Goal: Use online tool/utility: Utilize a website feature to perform a specific function

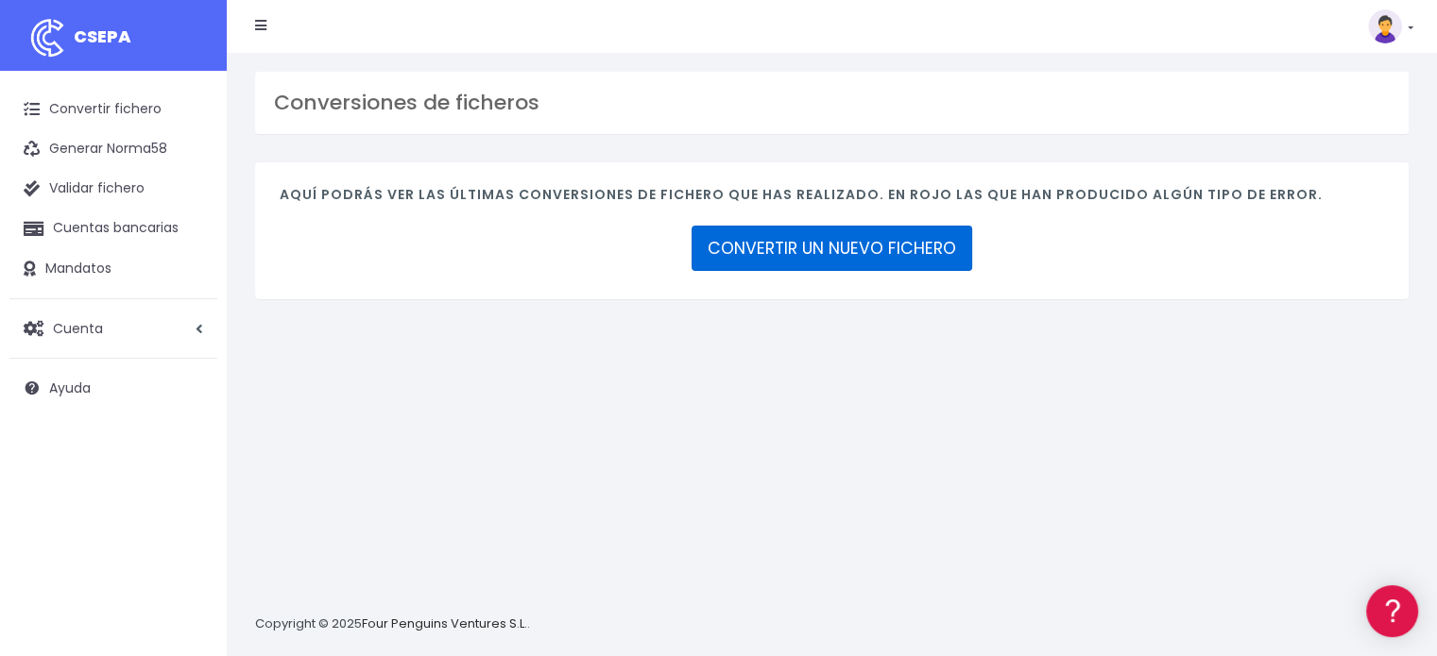
click at [863, 262] on link "CONVERTIR UN NUEVO FICHERO" at bounding box center [831, 248] width 281 height 45
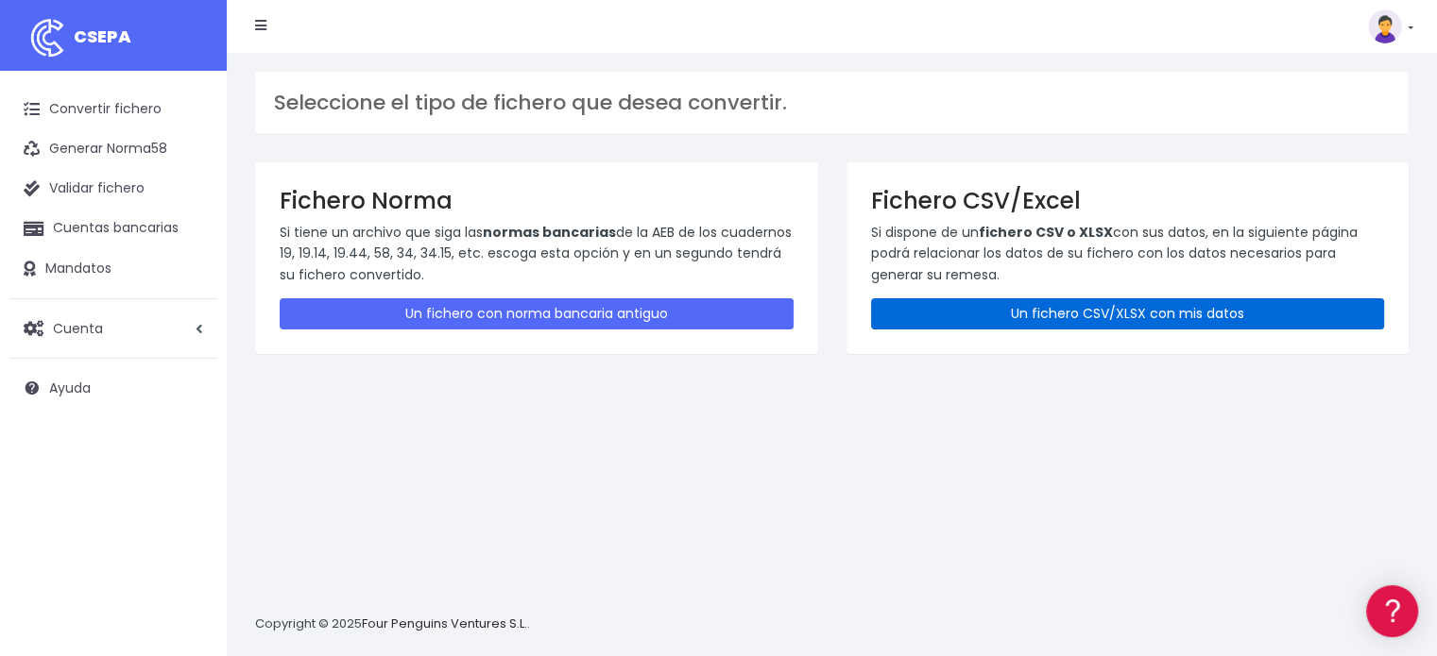
click at [1031, 315] on link "Un fichero CSV/XLSX con mis datos" at bounding box center [1128, 313] width 514 height 31
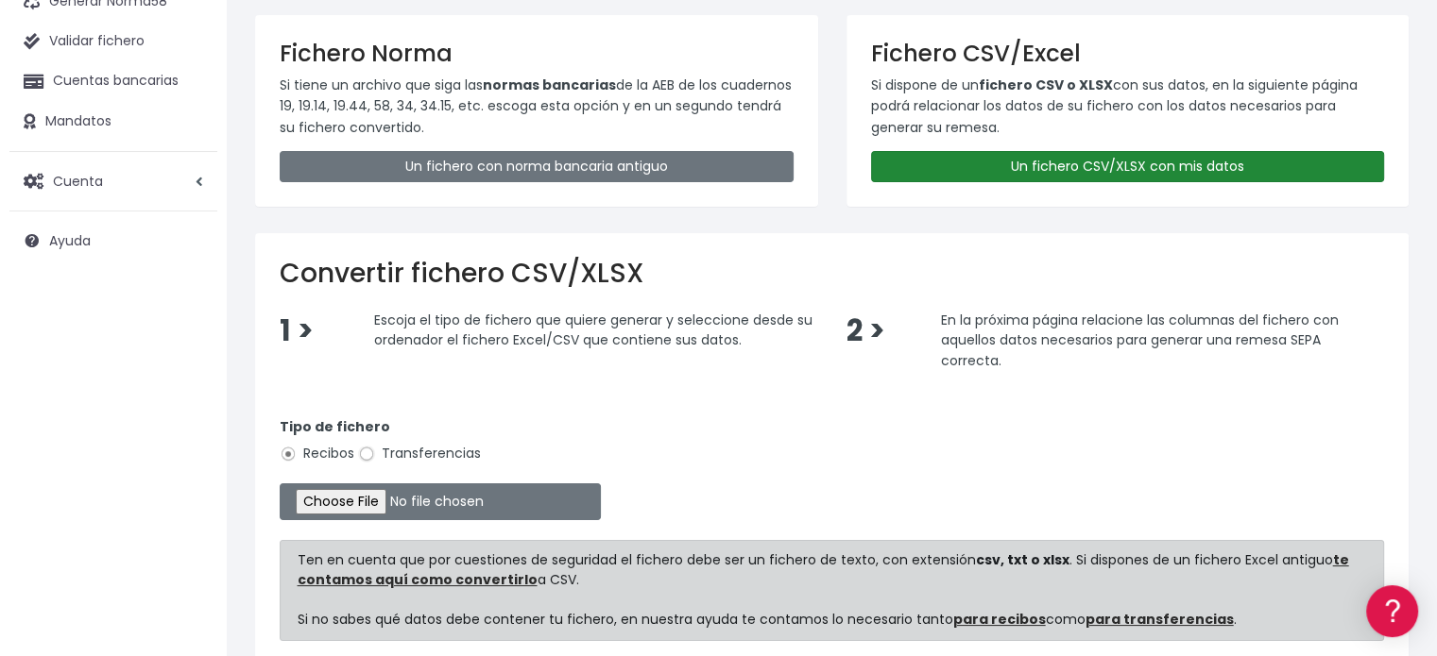
scroll to position [314, 0]
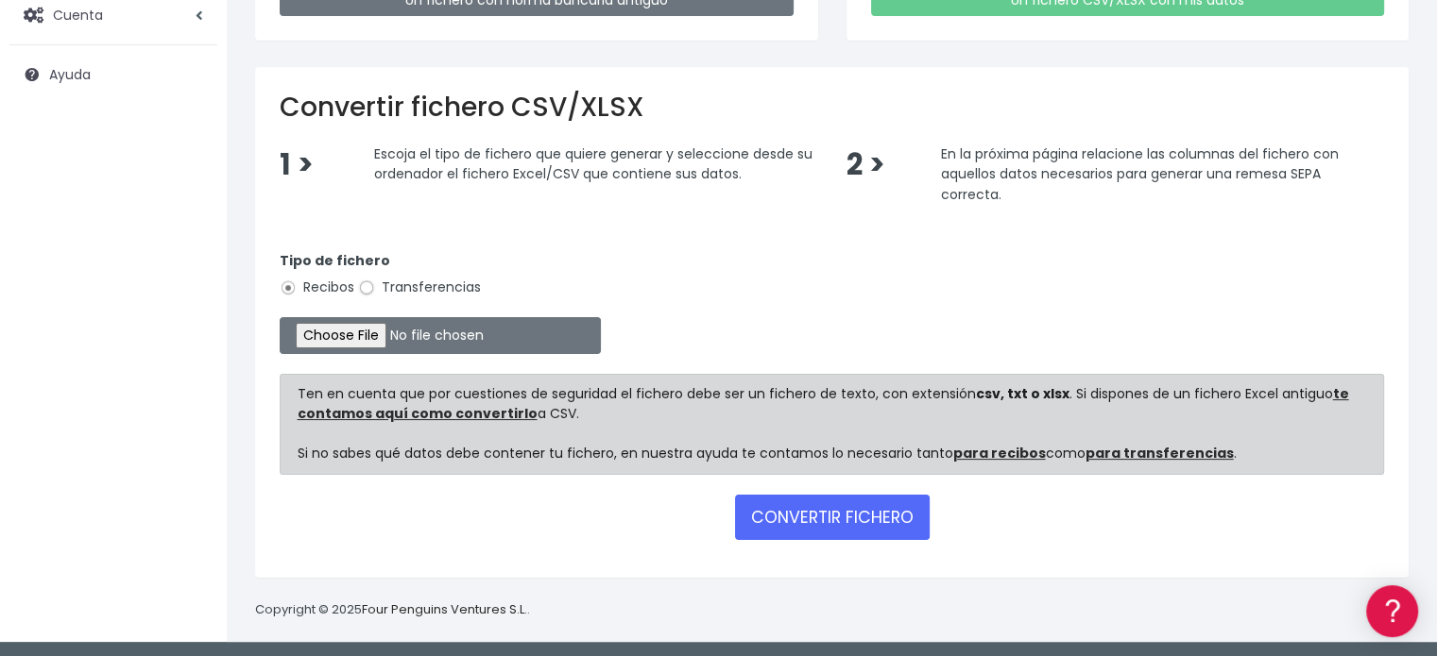
click at [371, 283] on input "Transferencias" at bounding box center [366, 288] width 17 height 17
radio input "true"
click at [397, 339] on input "file" at bounding box center [440, 335] width 321 height 37
type input "C:\fakepath\transferencias-2025-09-11.csv"
click at [840, 514] on button "CONVERTIR FICHERO" at bounding box center [832, 517] width 195 height 45
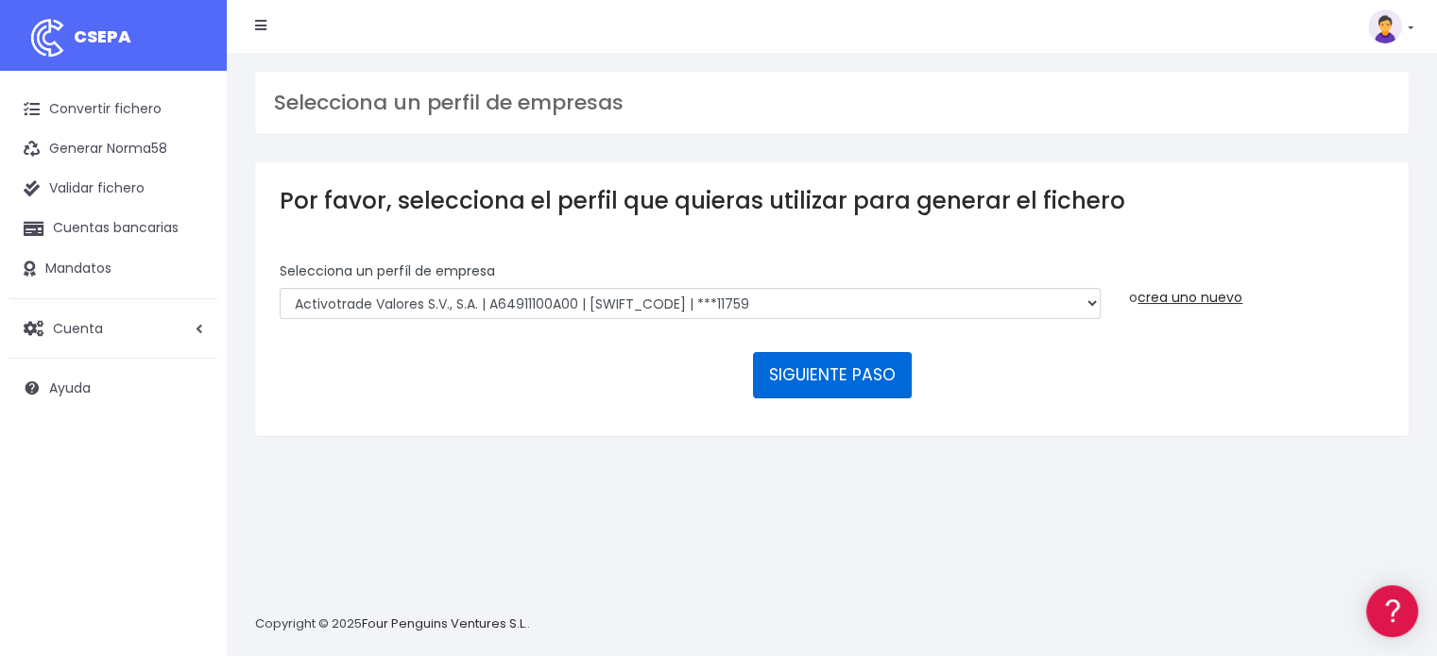
click at [861, 373] on button "SIGUIENTE PASO" at bounding box center [832, 374] width 159 height 45
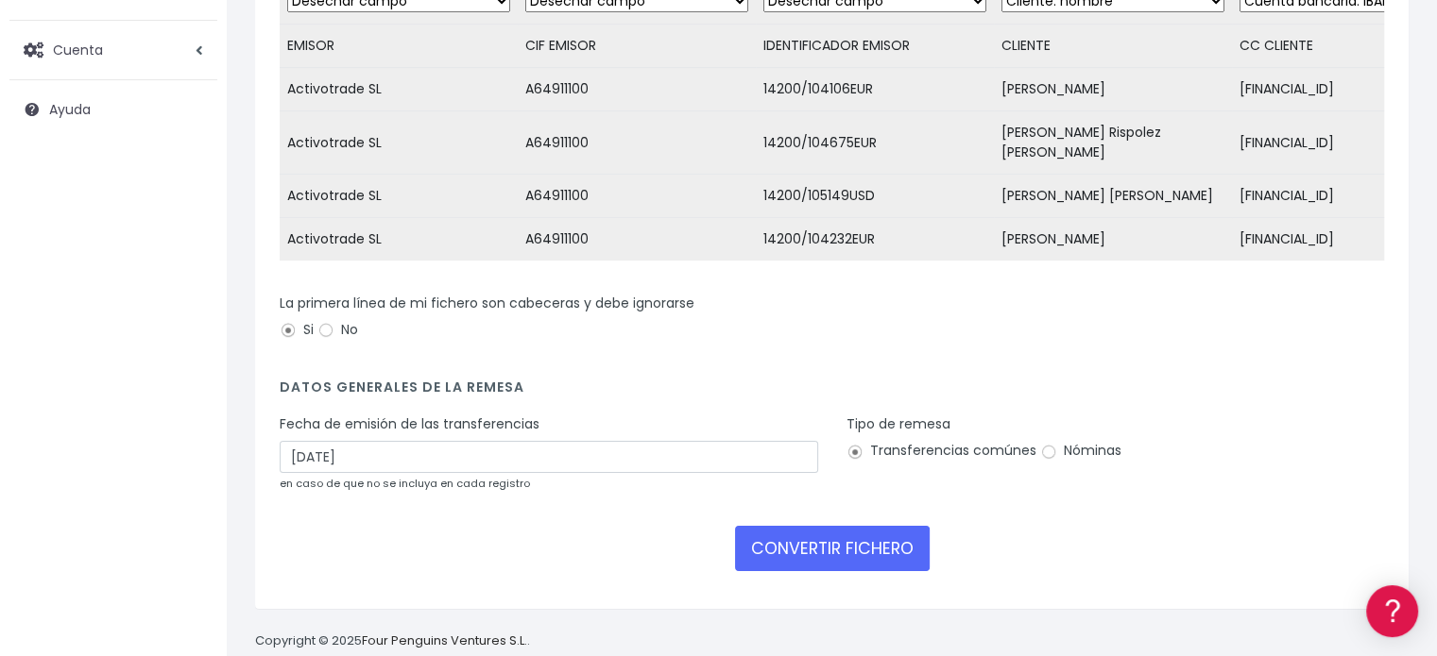
scroll to position [283, 0]
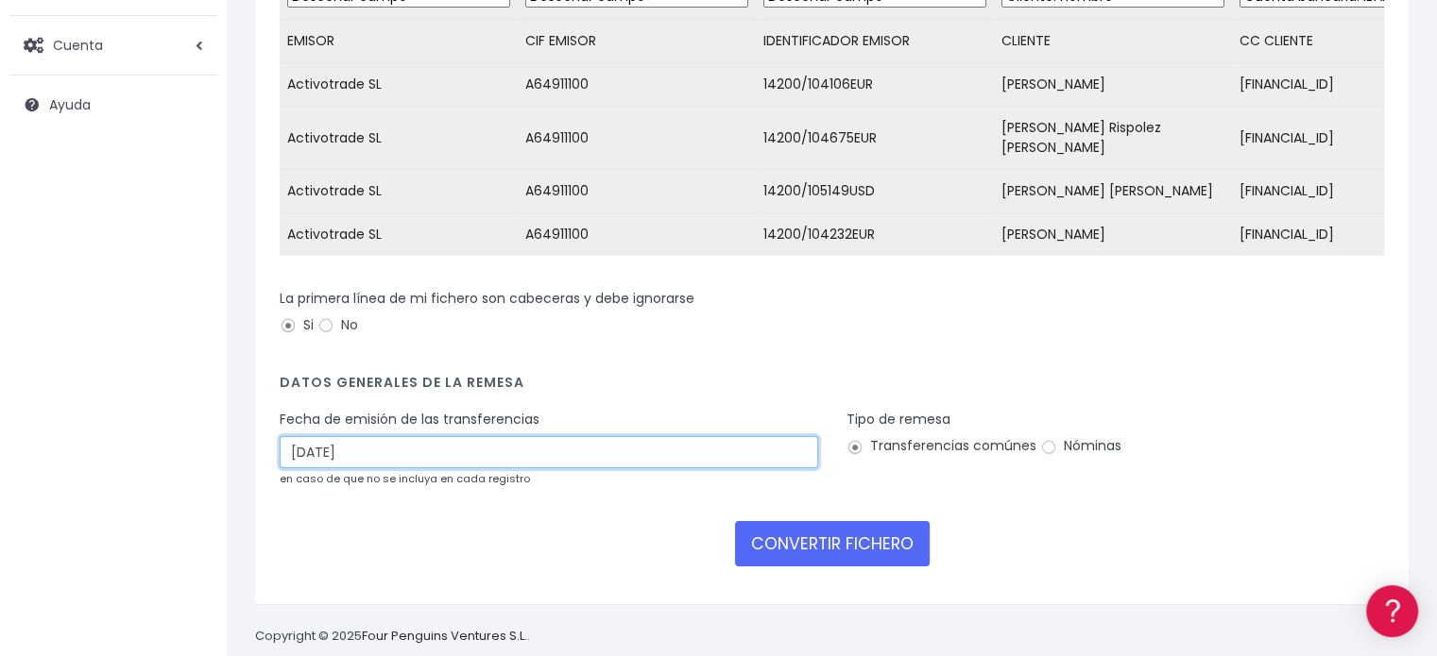
click at [382, 444] on input "14/09/2025" at bounding box center [549, 452] width 538 height 32
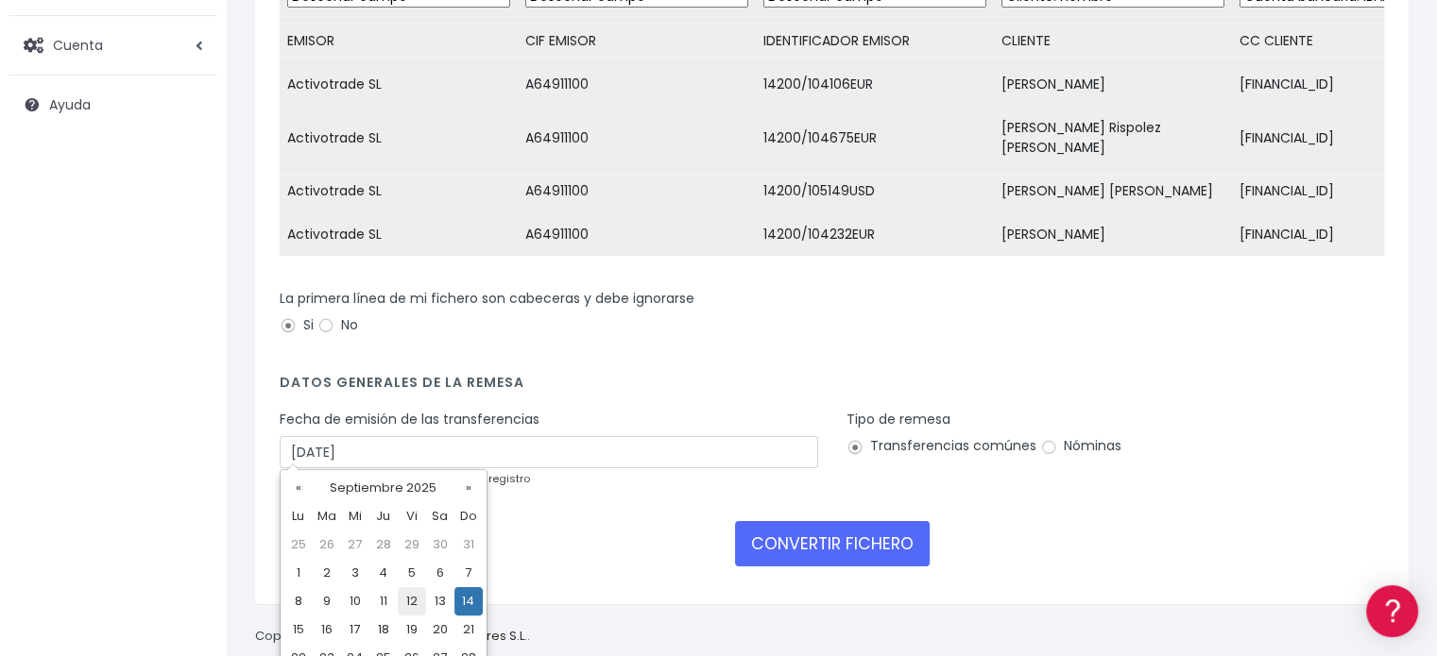
click at [407, 609] on td "12" at bounding box center [412, 602] width 28 height 28
type input "12/09/2025"
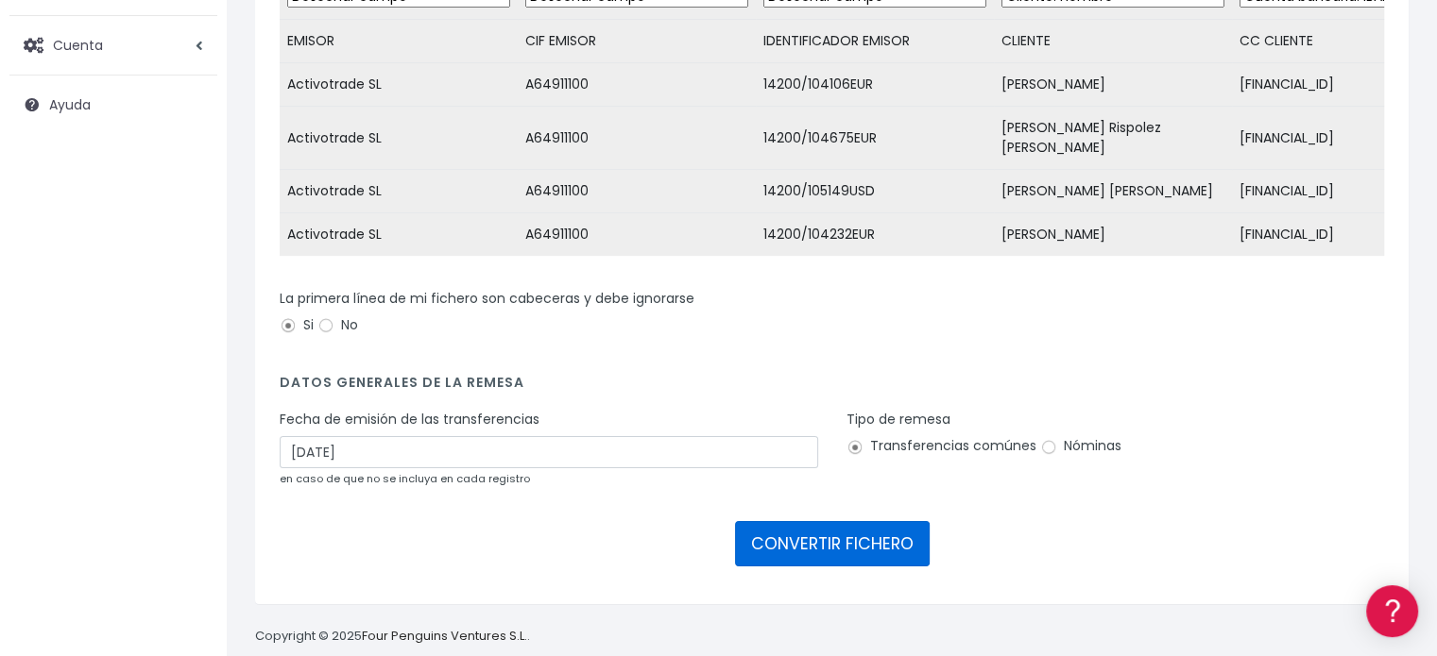
click at [857, 535] on button "CONVERTIR FICHERO" at bounding box center [832, 543] width 195 height 45
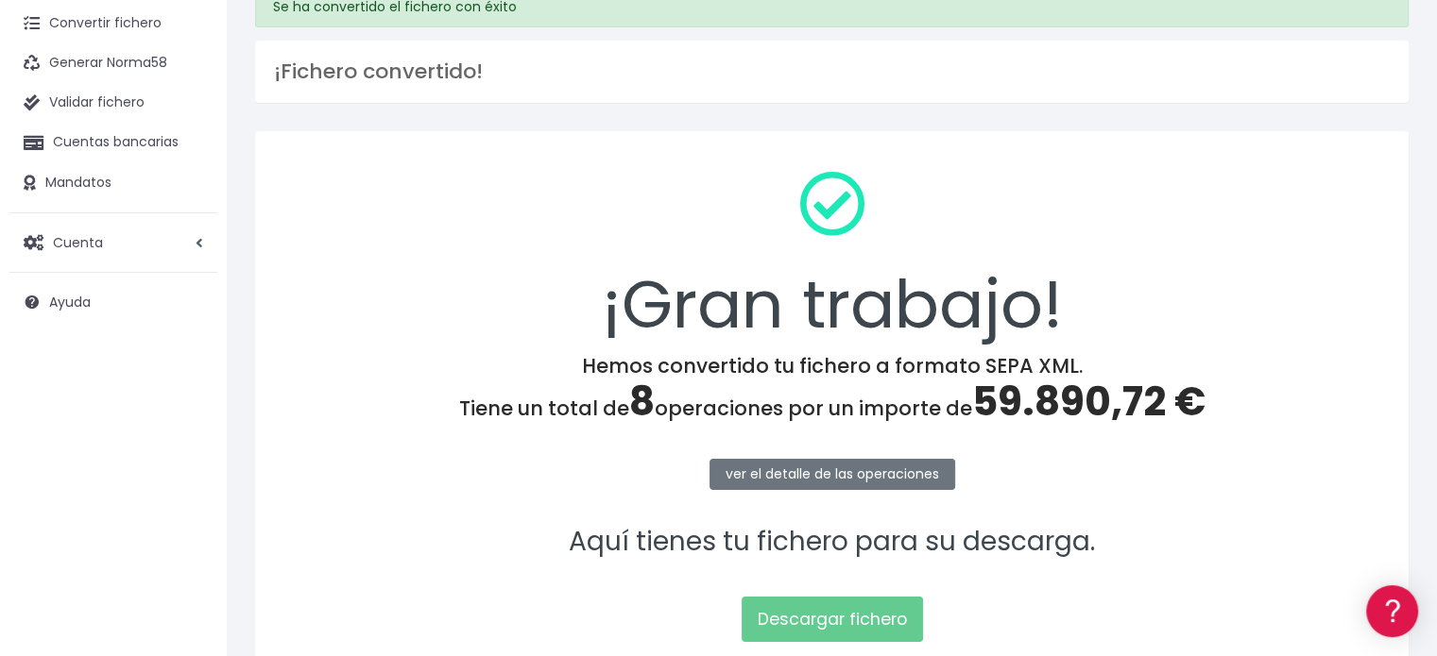
scroll to position [245, 0]
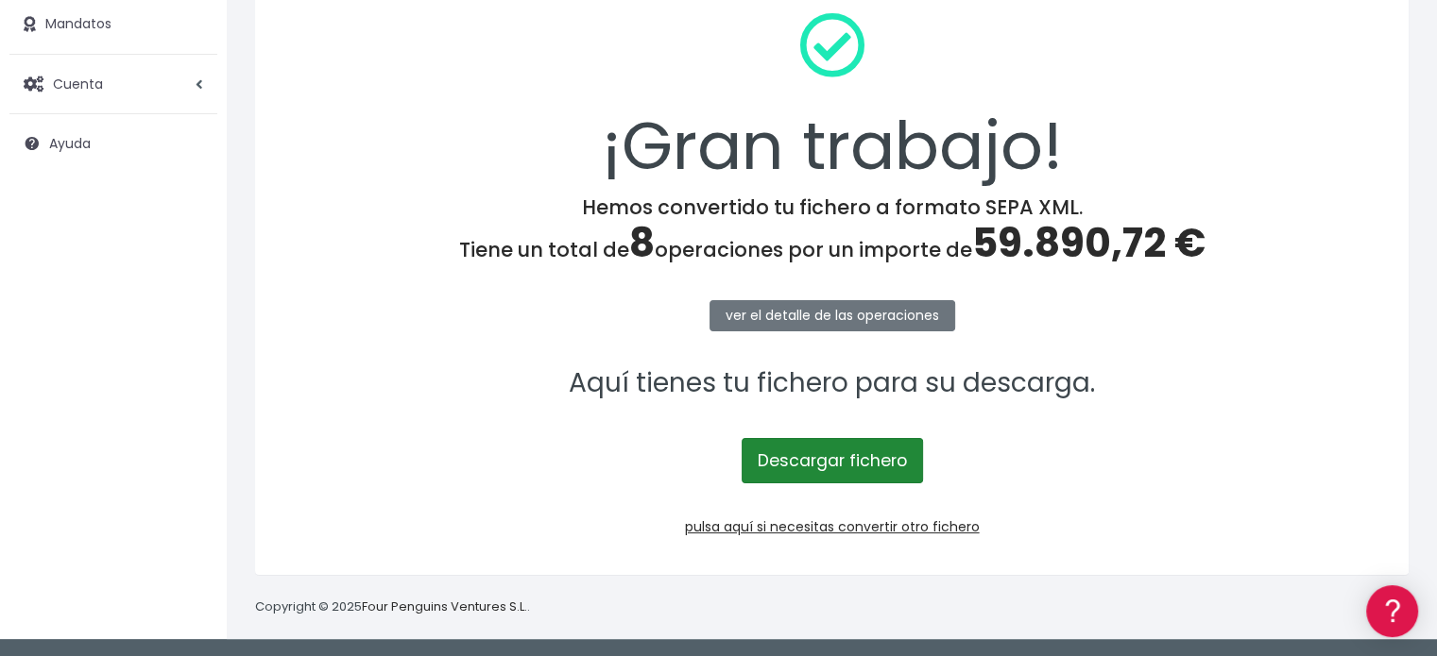
click at [840, 454] on link "Descargar fichero" at bounding box center [831, 460] width 181 height 45
